Goal: Register for event/course

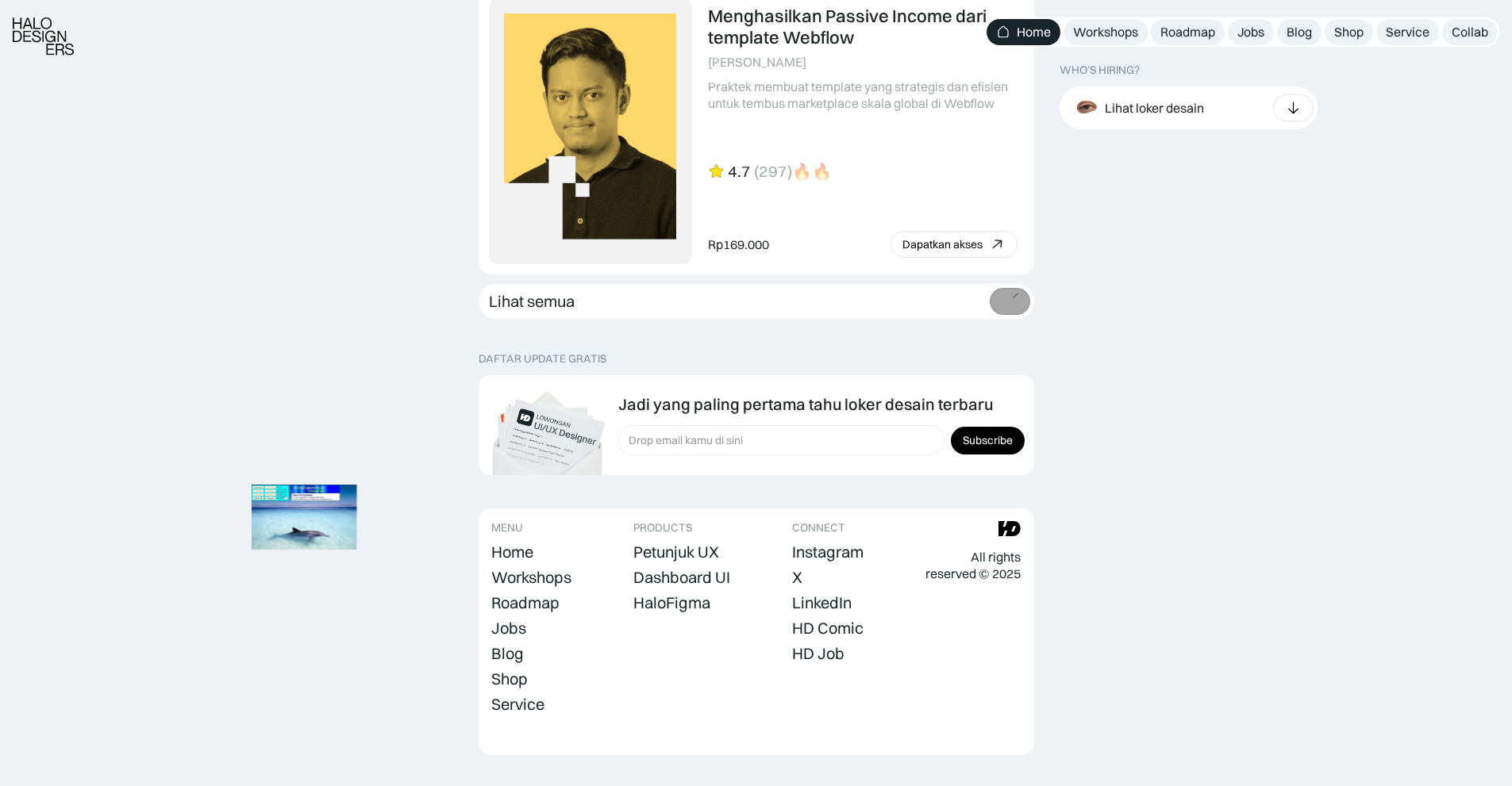
scroll to position [4353, 0]
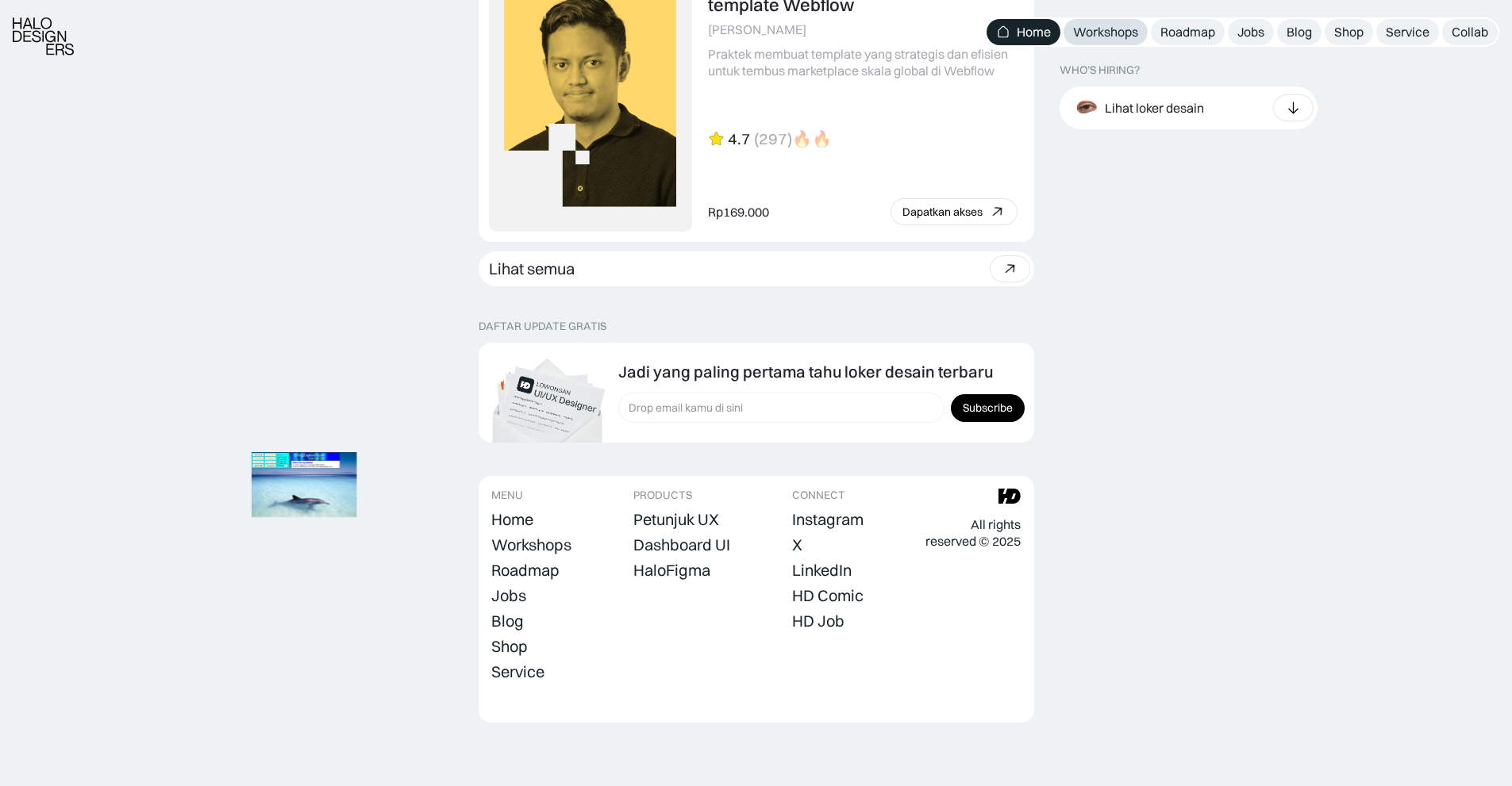
click at [1114, 32] on div "Workshops" at bounding box center [1105, 32] width 65 height 17
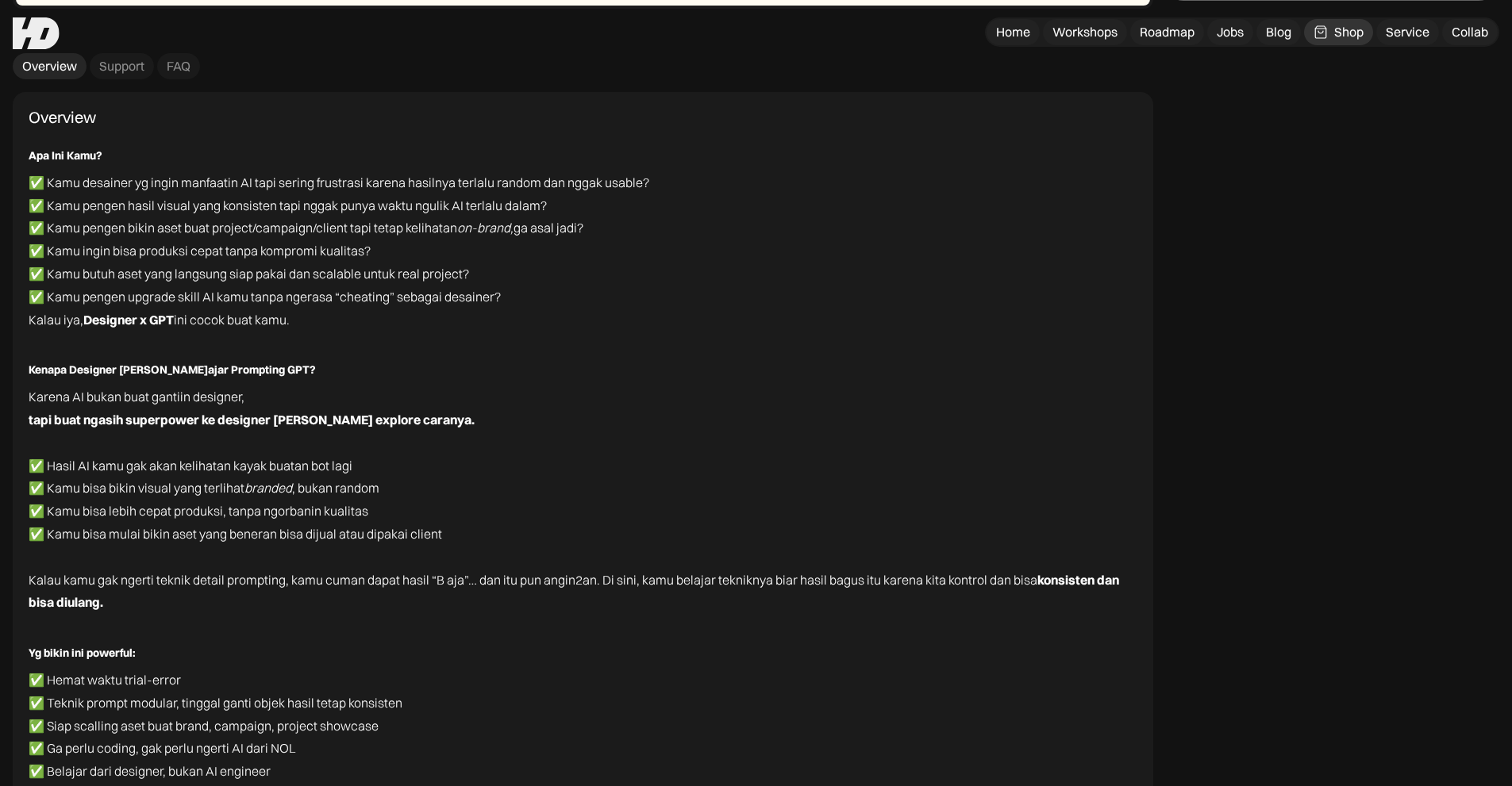
scroll to position [9678, 0]
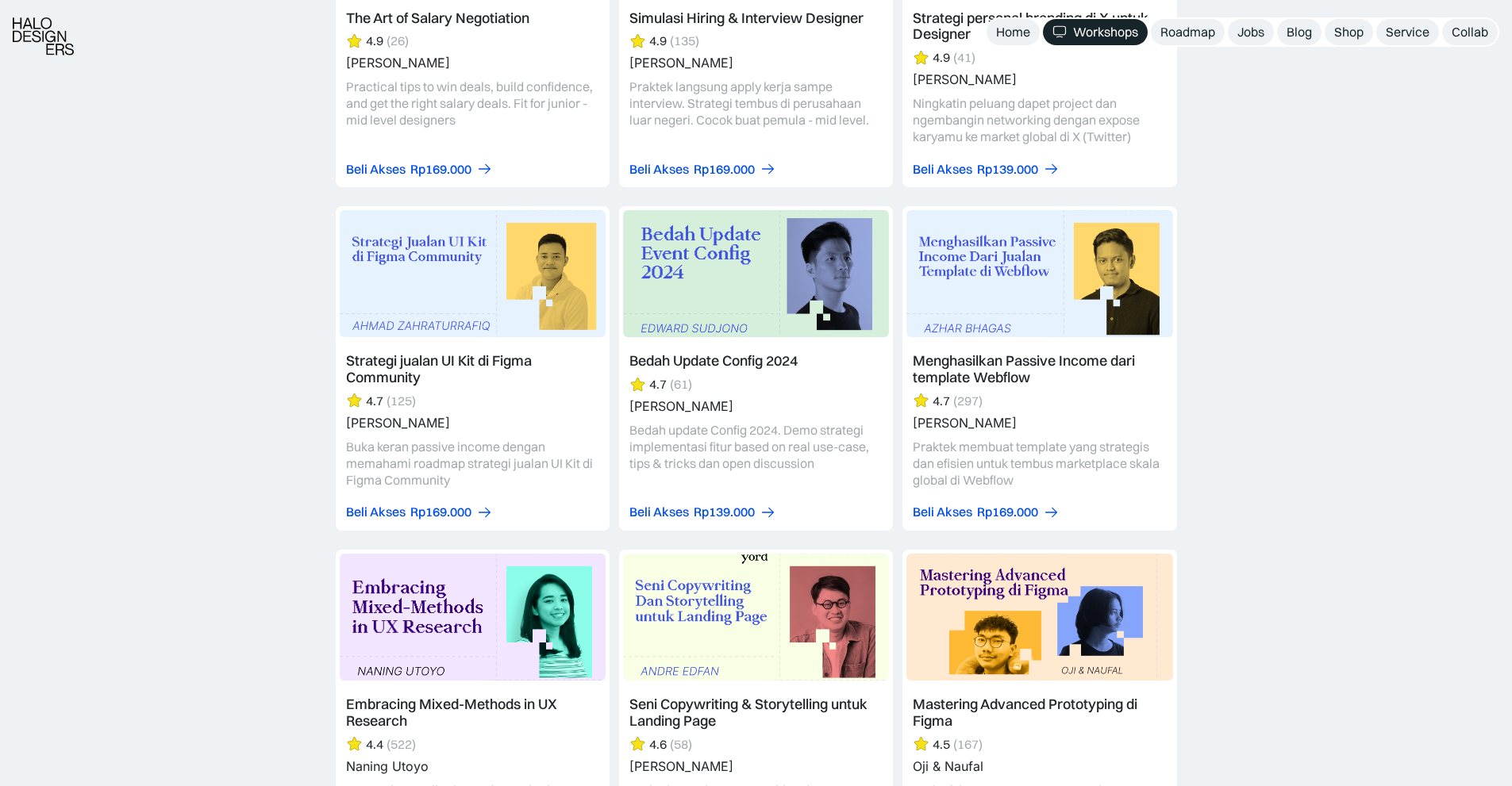
scroll to position [3173, 0]
